Goal: Transaction & Acquisition: Purchase product/service

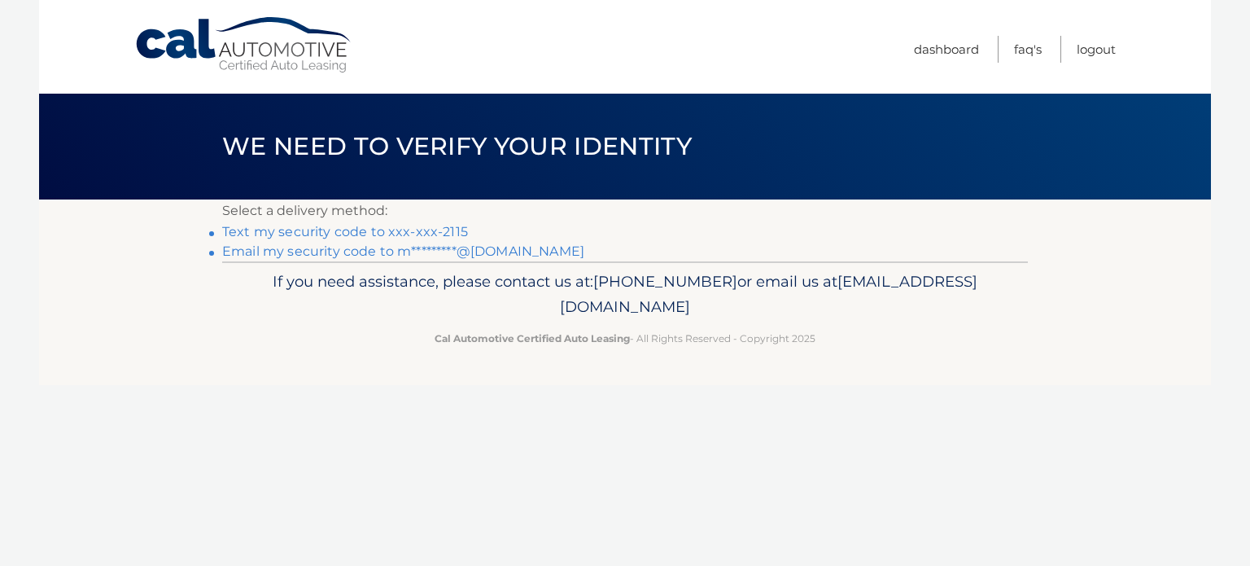
click at [293, 227] on link "Text my security code to xxx-xxx-2115" at bounding box center [345, 231] width 246 height 15
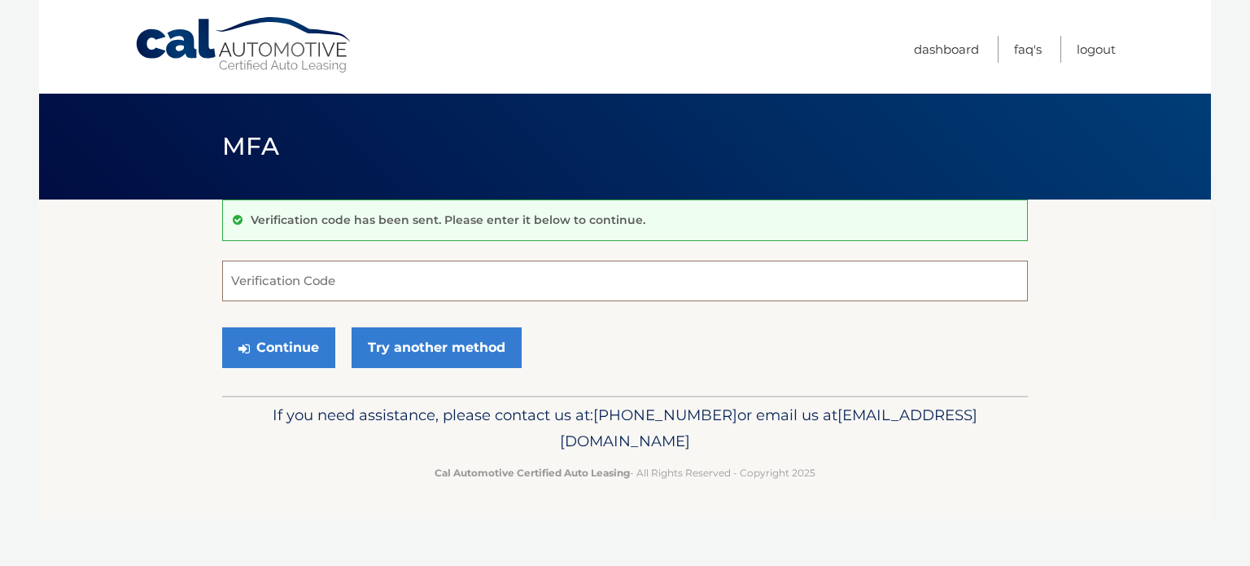
click at [287, 286] on input "Verification Code" at bounding box center [625, 280] width 806 height 41
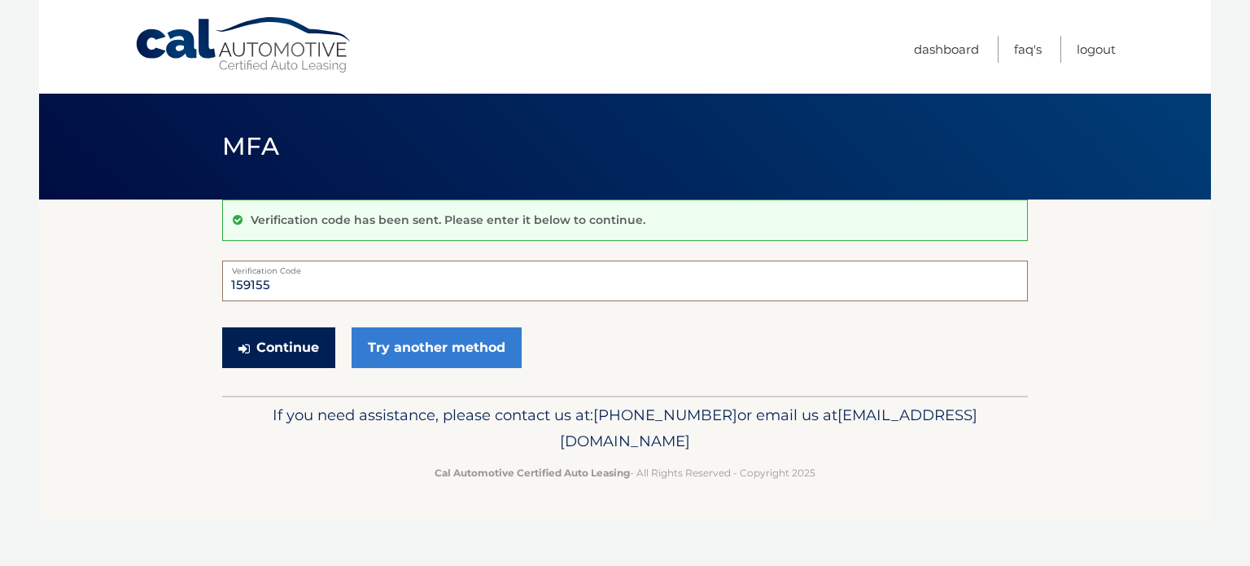
type input "159155"
click at [288, 351] on button "Continue" at bounding box center [278, 347] width 113 height 41
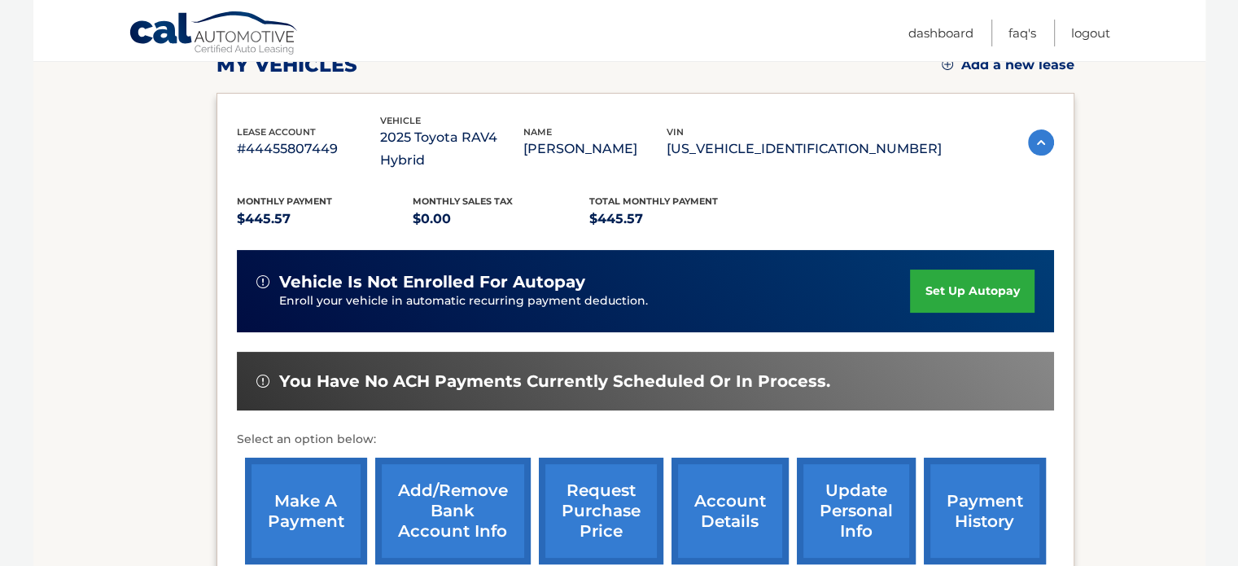
scroll to position [326, 0]
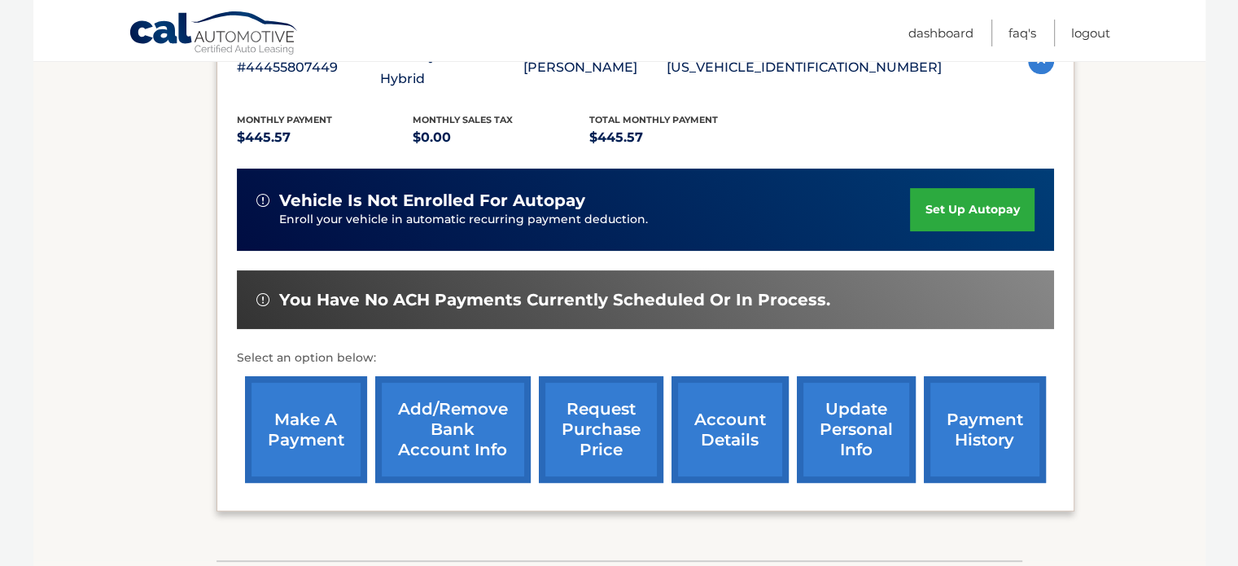
click at [322, 412] on link "make a payment" at bounding box center [306, 429] width 122 height 107
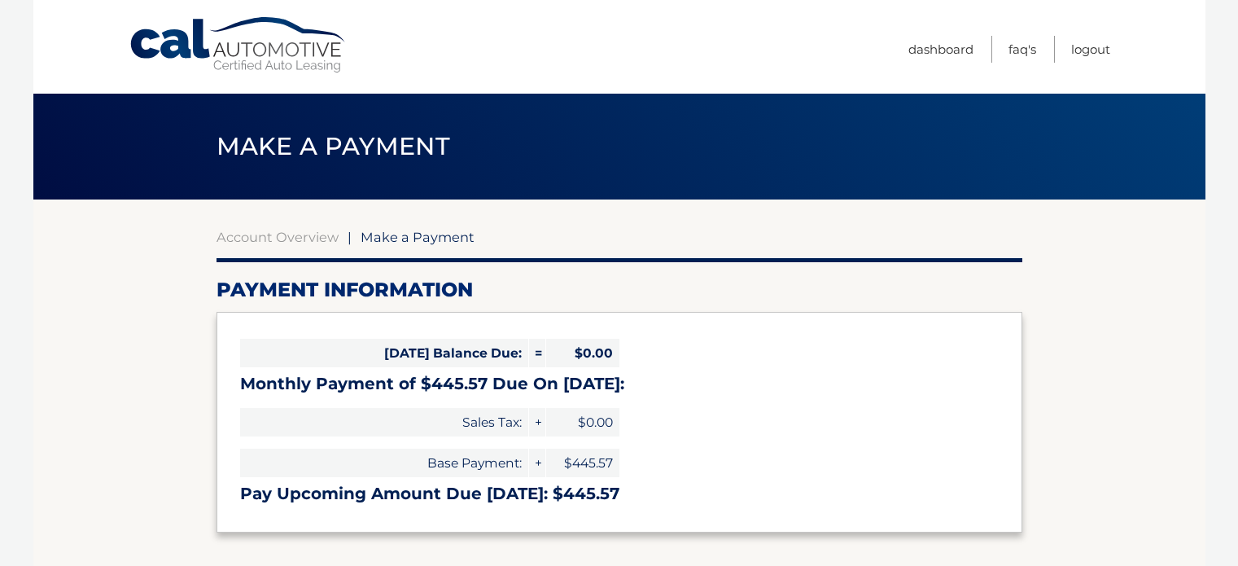
select select "MWFiZjA1OWItZjRmZS00Y2U5LTg4OWQtOTRjMjg3MDZiODE2"
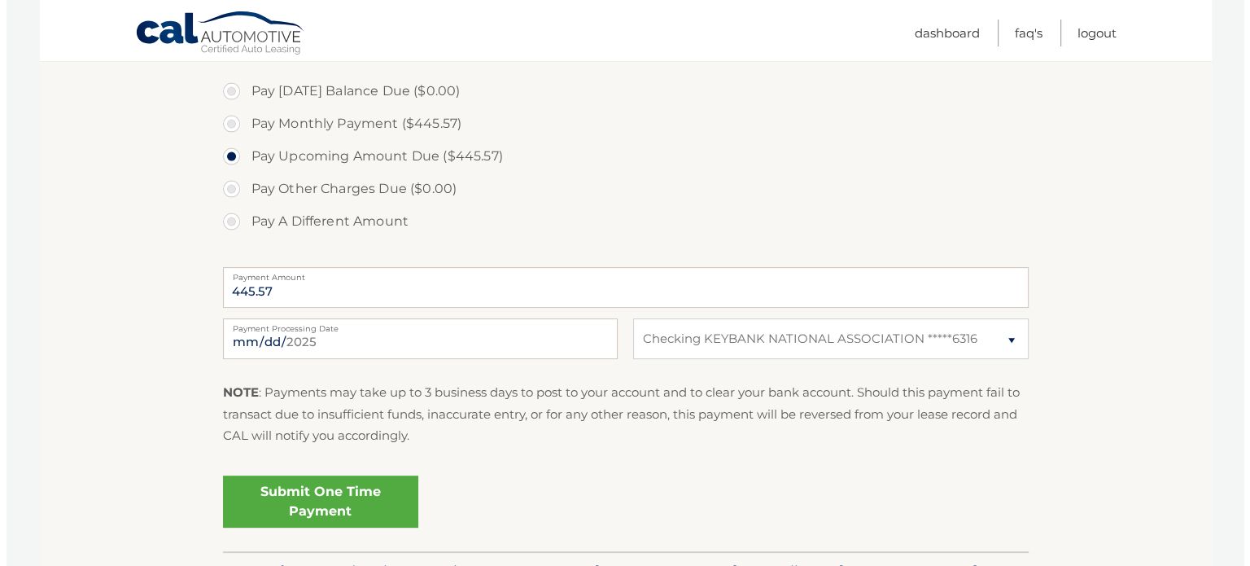
scroll to position [570, 0]
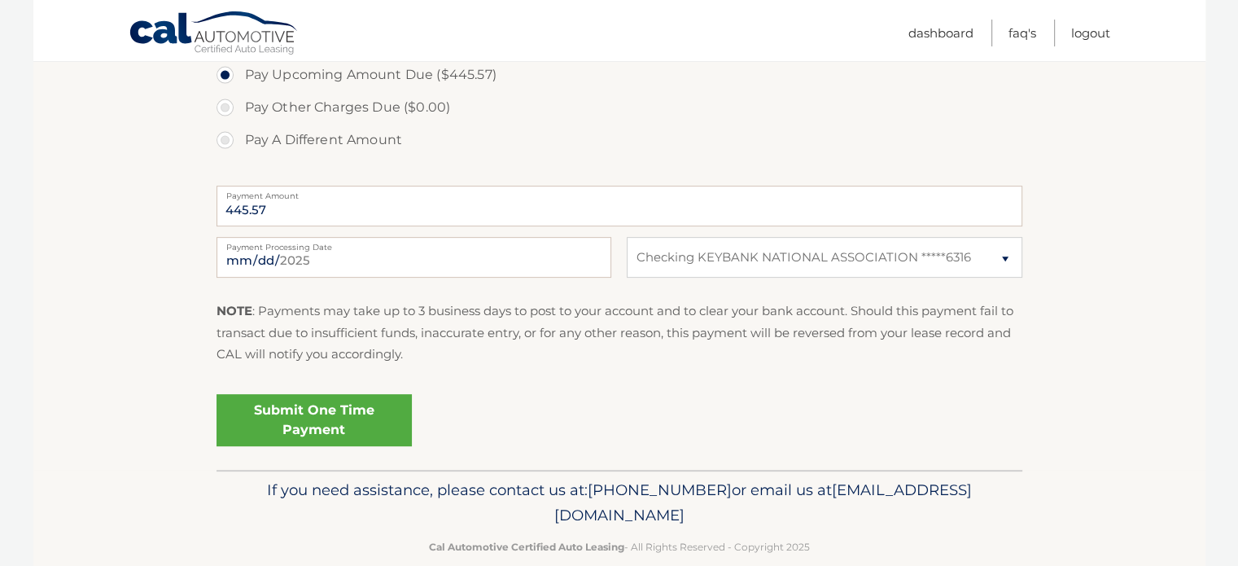
click at [314, 415] on link "Submit One Time Payment" at bounding box center [314, 420] width 195 height 52
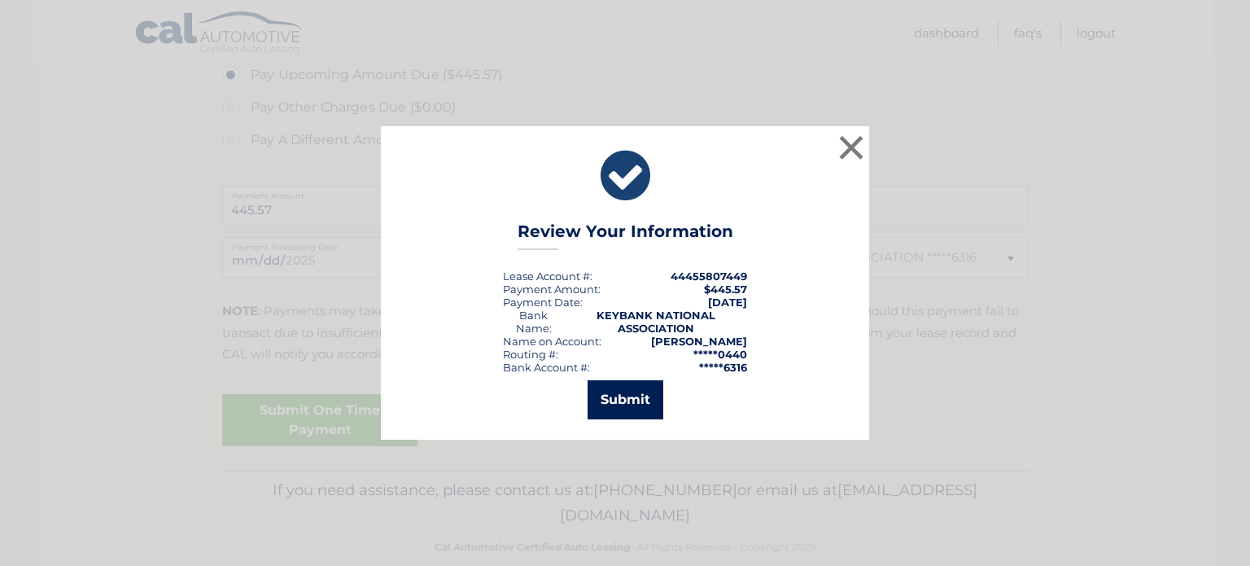
click at [628, 391] on button "Submit" at bounding box center [626, 399] width 76 height 39
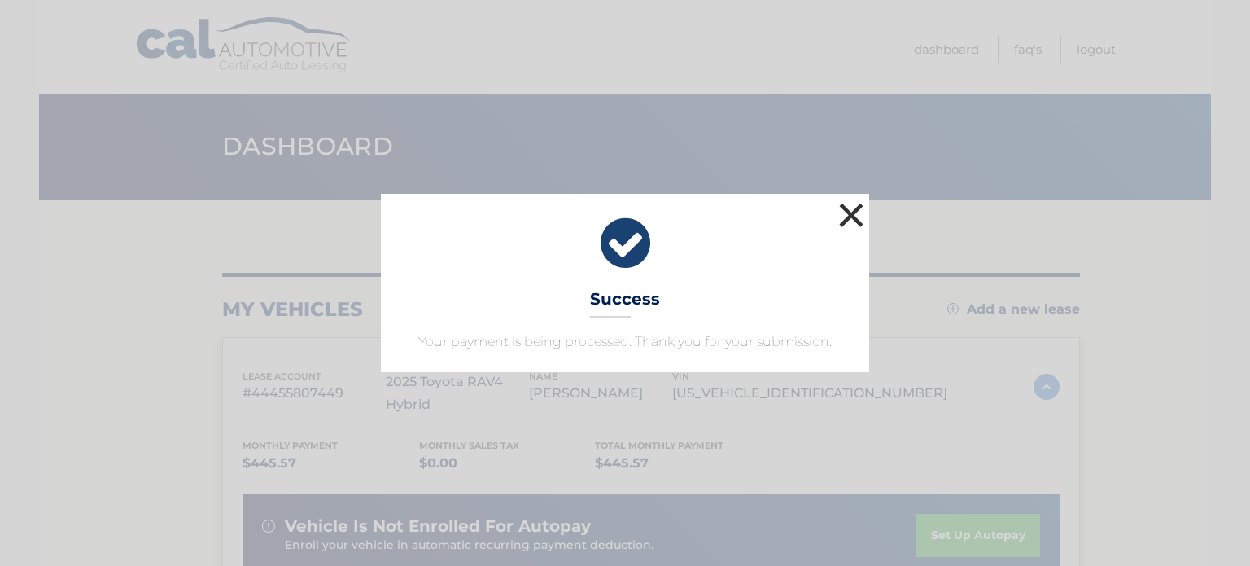
click at [851, 215] on button "×" at bounding box center [851, 215] width 33 height 33
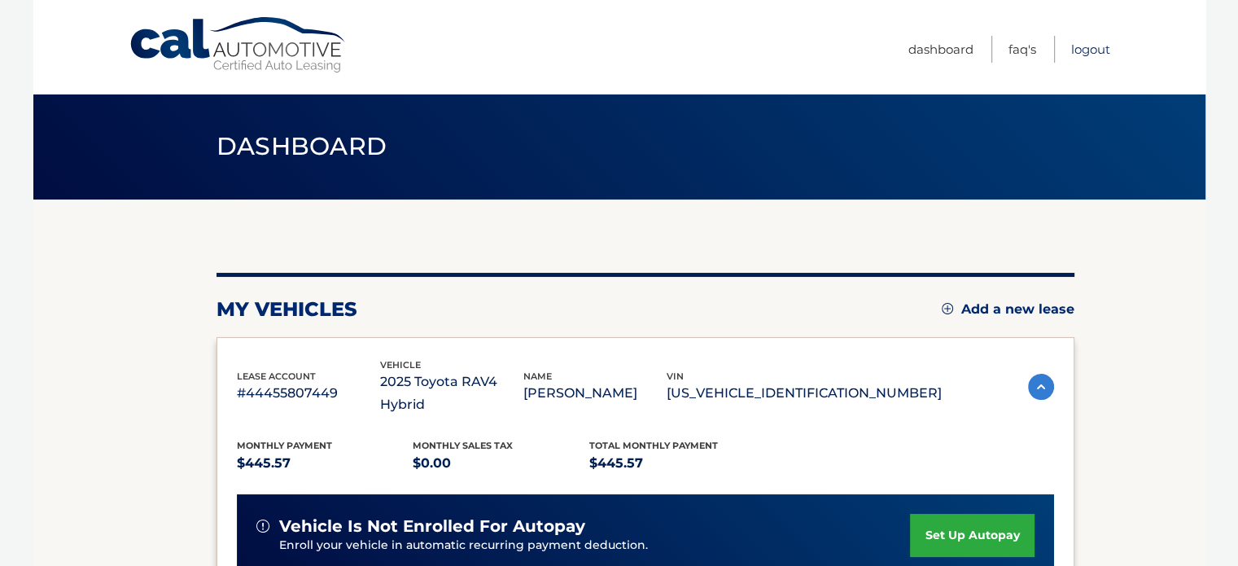
click at [1087, 49] on link "Logout" at bounding box center [1090, 49] width 39 height 27
